Goal: Answer question/provide support: Share knowledge or assist other users

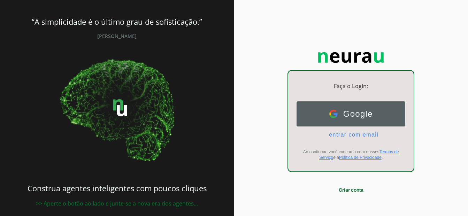
click at [350, 115] on span "Google" at bounding box center [355, 114] width 35 height 10
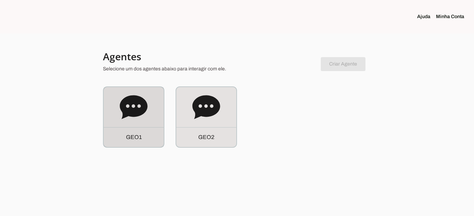
click at [135, 131] on div "G E O 1" at bounding box center [134, 137] width 60 height 20
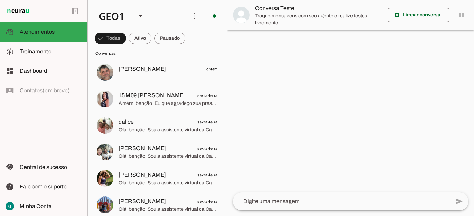
scroll to position [70, 0]
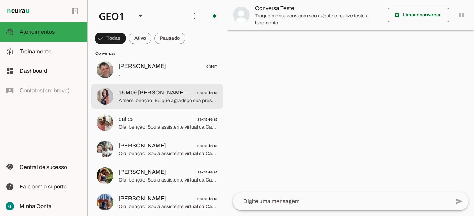
click at [197, 105] on div at bounding box center [168, 96] width 99 height 17
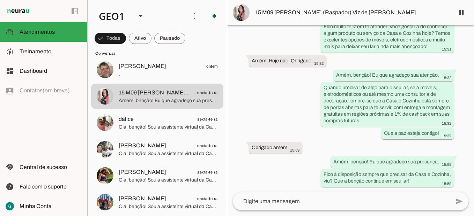
scroll to position [1948, 0]
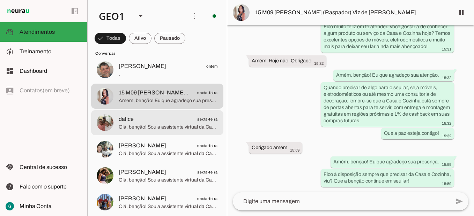
click at [156, 123] on span "dalice sexta-feira" at bounding box center [168, 119] width 99 height 9
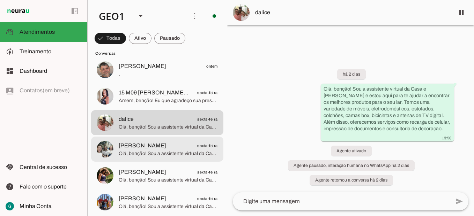
click at [162, 153] on span "Olá, benção! Sou a assistente virtual da Casa e [PERSON_NAME] e estou aqui para…" at bounding box center [168, 153] width 99 height 7
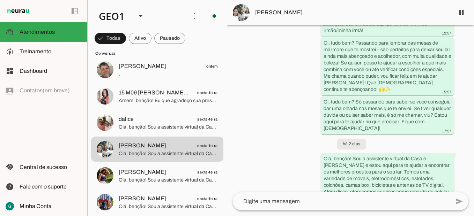
scroll to position [1122, 0]
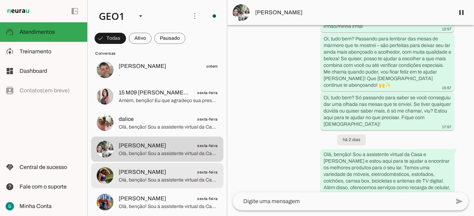
click at [166, 172] on span "[PERSON_NAME]" at bounding box center [142, 172] width 47 height 8
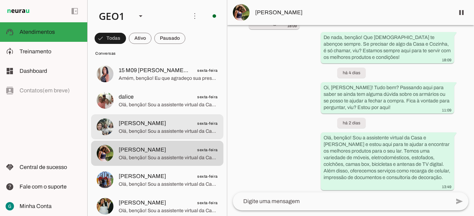
scroll to position [105, 0]
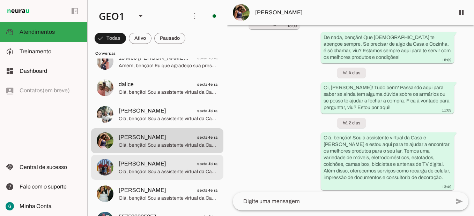
click at [171, 173] on span "Olá, benção! Sou a assistente virtual da Casa e [PERSON_NAME] e estou aqui para…" at bounding box center [168, 171] width 99 height 7
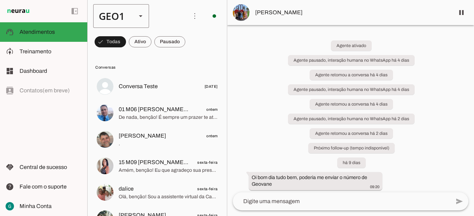
click at [138, 18] on slot at bounding box center [140, 16] width 8 height 8
click at [192, 60] on slot at bounding box center [214, 64] width 45 height 8
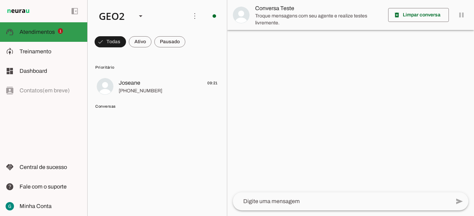
click at [44, 32] on span "Atendimentos" at bounding box center [37, 32] width 35 height 6
click at [142, 42] on span at bounding box center [140, 41] width 23 height 17
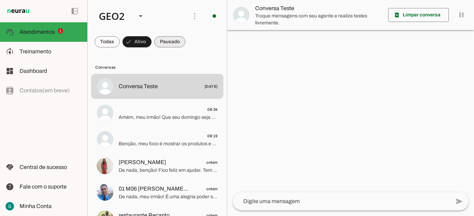
click at [168, 43] on span at bounding box center [169, 41] width 31 height 17
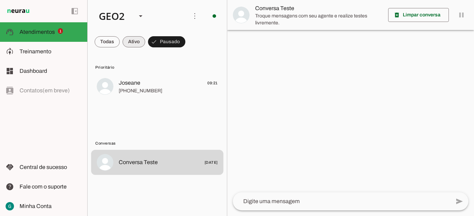
click at [140, 40] on span at bounding box center [133, 41] width 23 height 17
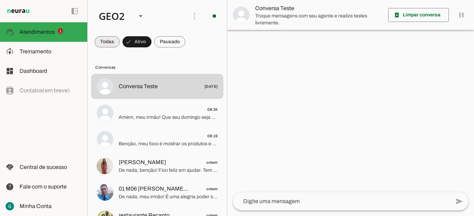
click at [108, 42] on span at bounding box center [107, 41] width 25 height 17
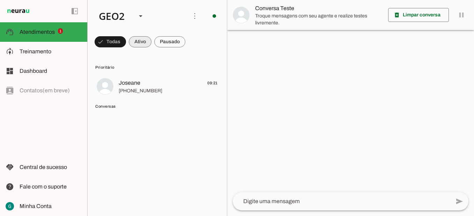
click at [135, 43] on span at bounding box center [140, 41] width 23 height 17
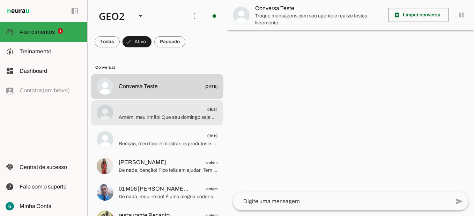
click at [170, 122] on md-item "08:34 [PERSON_NAME], meu irmão! Que seu domingo seja muito abençoado também! So…" at bounding box center [157, 112] width 132 height 25
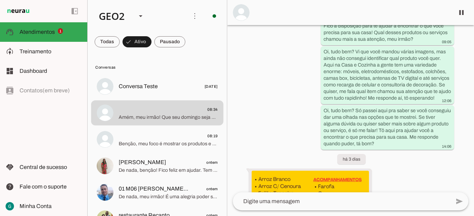
scroll to position [8470, 0]
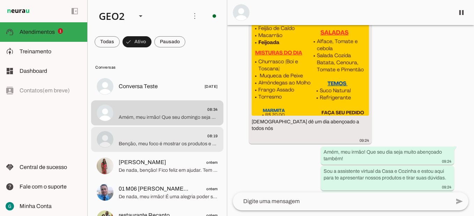
click at [147, 147] on span "Benção, meu foco é mostrar os produtos e serviços da Casa e Cozinha. Posso te a…" at bounding box center [168, 144] width 99 height 7
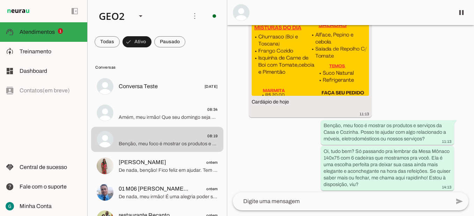
scroll to position [1186, 0]
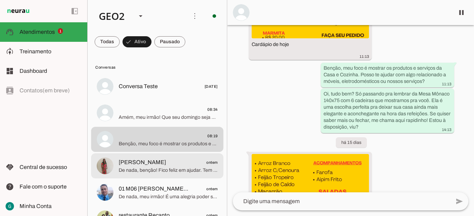
click at [167, 172] on span "De nada, benção! Fico feliz em ajudar. Tem algum produto específico da Casa e C…" at bounding box center [168, 170] width 99 height 7
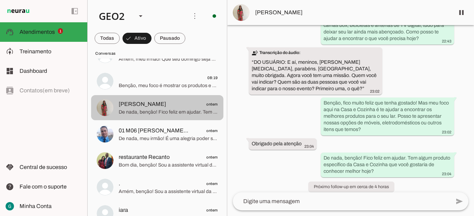
scroll to position [105, 0]
